Goal: Navigation & Orientation: Understand site structure

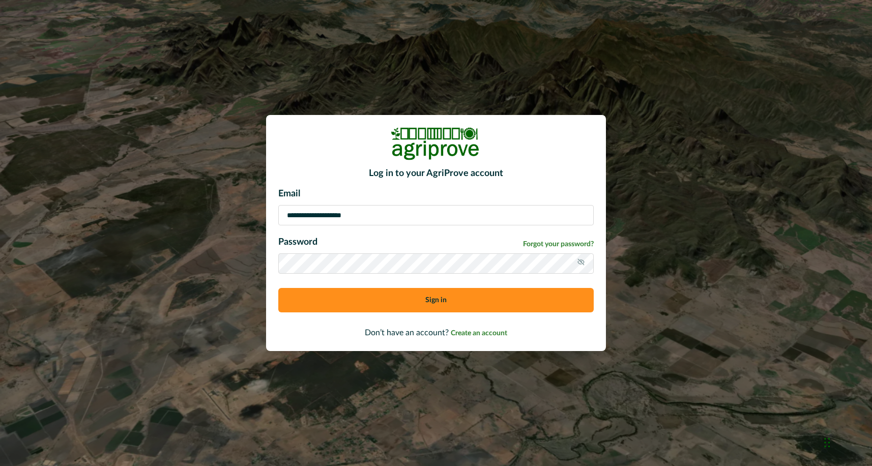
click at [427, 307] on button "Sign in" at bounding box center [436, 300] width 316 height 24
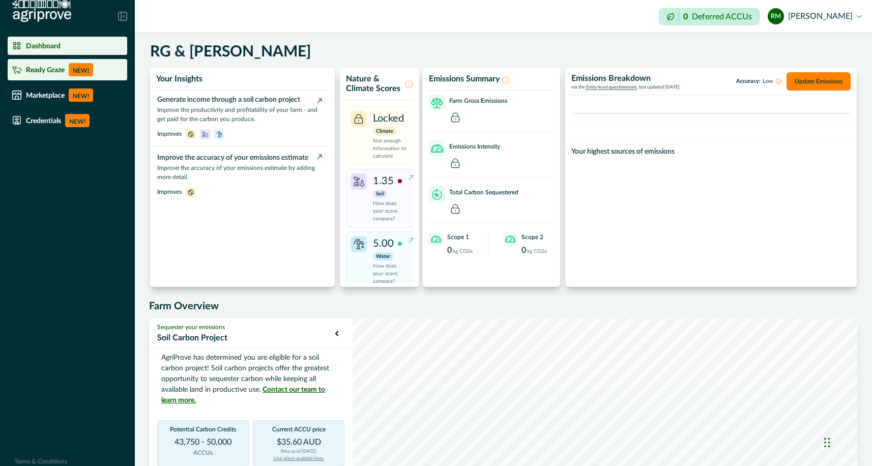
click at [50, 75] on div "Ready Graze NEW!" at bounding box center [67, 69] width 111 height 13
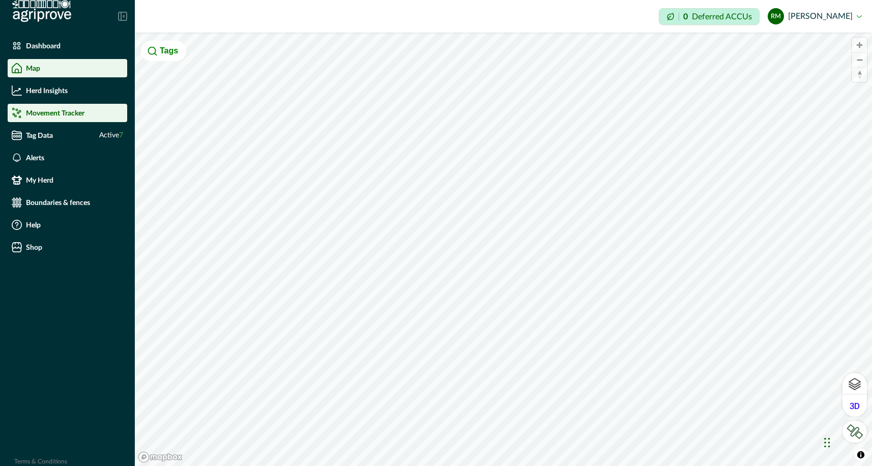
click at [61, 115] on p "Movement Tracker" at bounding box center [55, 113] width 59 height 8
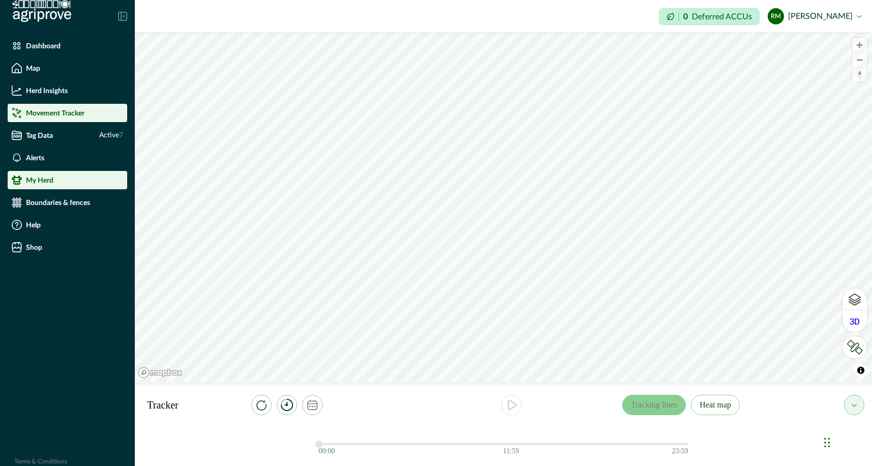
click at [45, 182] on p "My Herd" at bounding box center [39, 180] width 27 height 8
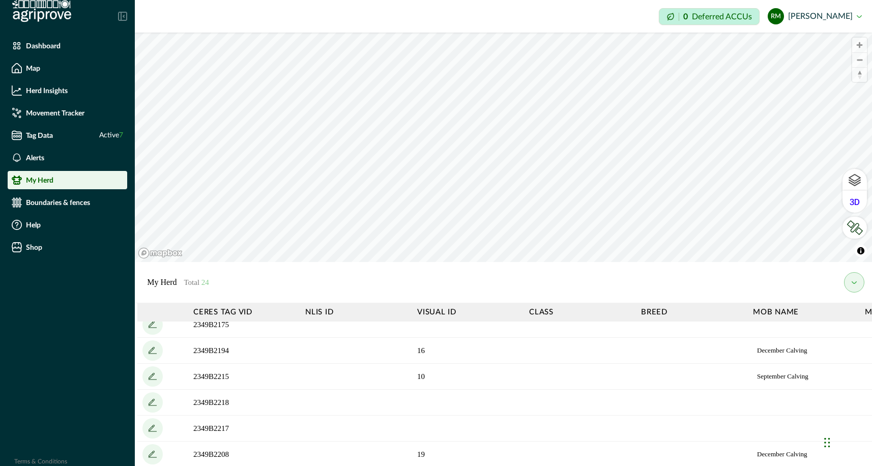
scroll to position [479, 0]
click at [38, 205] on p "Boundaries & fences" at bounding box center [58, 202] width 64 height 8
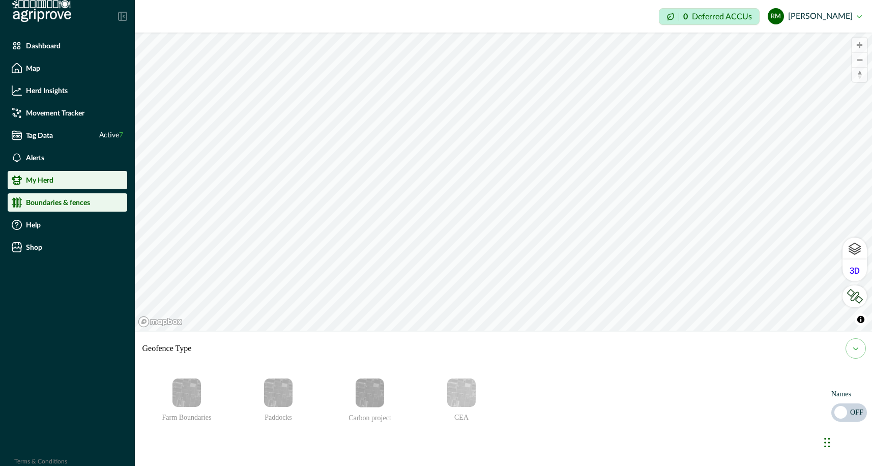
click at [61, 181] on div "My Herd" at bounding box center [67, 180] width 111 height 10
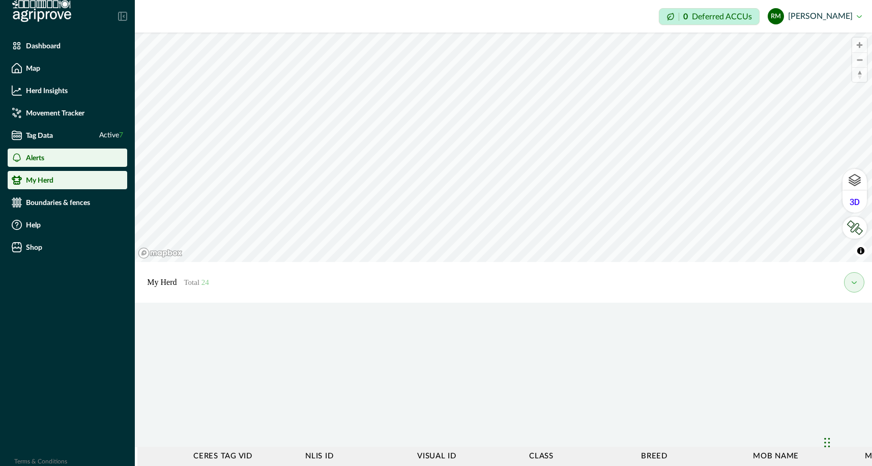
click at [42, 159] on p "Alerts" at bounding box center [35, 158] width 18 height 8
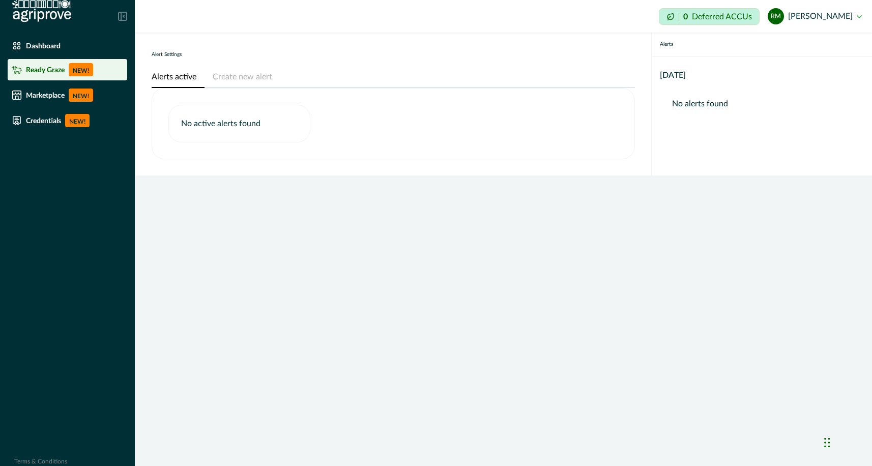
click at [41, 76] on div "Ready Graze NEW!" at bounding box center [67, 69] width 111 height 13
